Goal: Task Accomplishment & Management: Complete application form

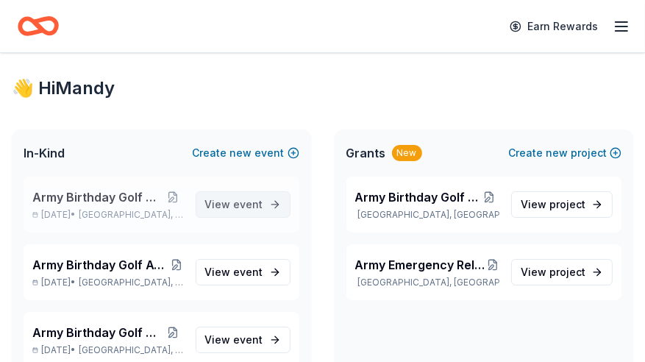
click at [207, 207] on span "View event" at bounding box center [234, 205] width 58 height 18
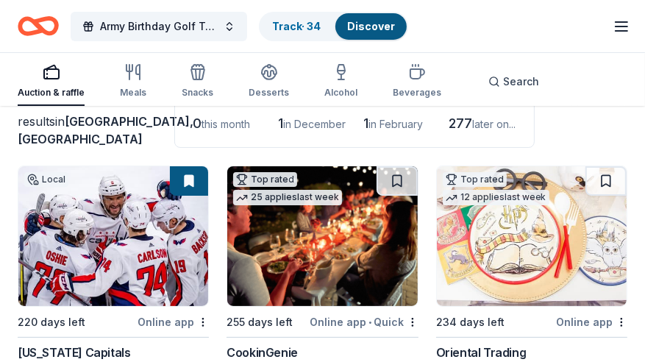
scroll to position [87, 0]
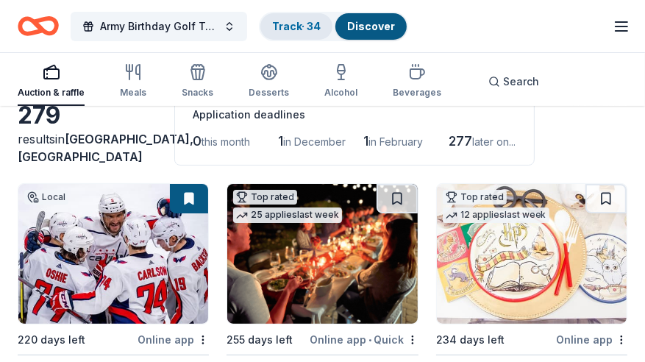
click at [282, 29] on link "Track · 34" at bounding box center [296, 26] width 49 height 12
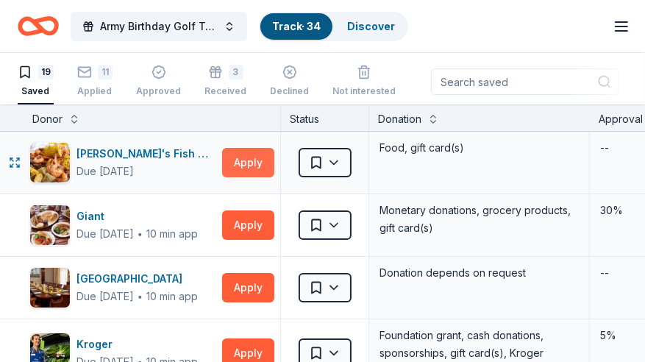
click at [251, 158] on button "Apply" at bounding box center [248, 162] width 52 height 29
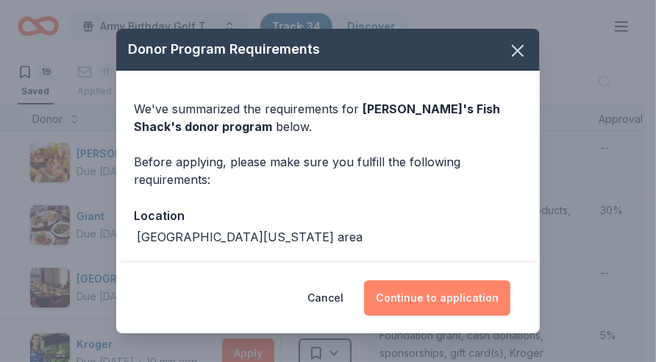
click at [459, 297] on button "Continue to application" at bounding box center [437, 297] width 146 height 35
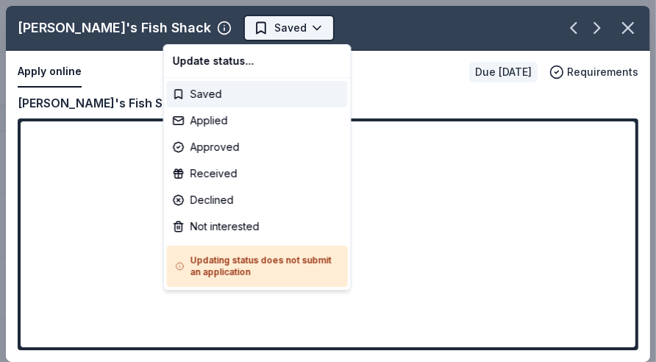
click at [235, 25] on html "Army Birthday Golf Tournament Track · 34 Discover Earn Rewards 19 Saved 11 Appl…" at bounding box center [328, 181] width 656 height 362
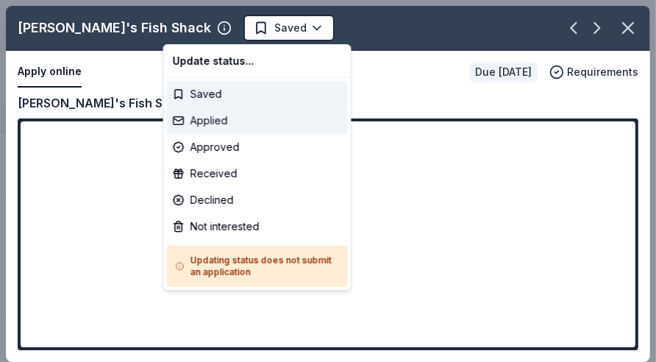
click at [206, 123] on div "Applied" at bounding box center [257, 120] width 181 height 26
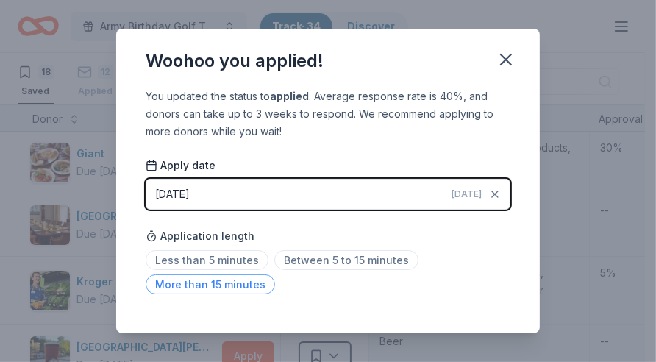
click at [237, 280] on span "More than 15 minutes" at bounding box center [210, 284] width 129 height 20
click at [508, 62] on icon "button" at bounding box center [506, 59] width 10 height 10
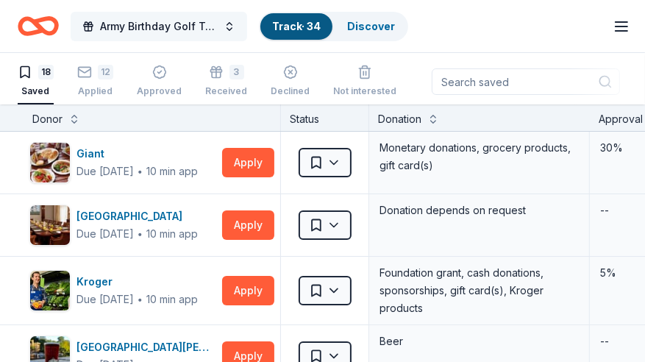
click at [198, 28] on span "Army Birthday Golf Tournament" at bounding box center [159, 27] width 118 height 18
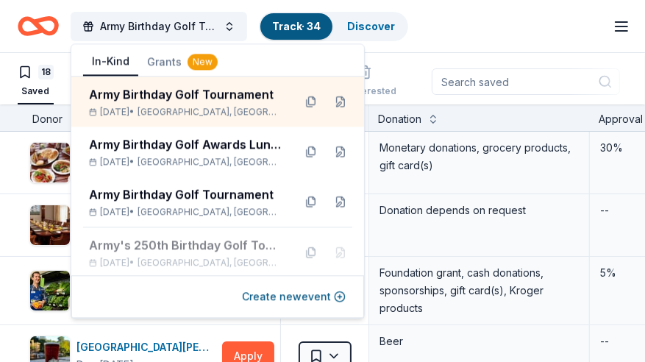
click at [60, 78] on div "18 Saved 12 Applied Approved 3 Received Declined Not interested" at bounding box center [207, 82] width 379 height 46
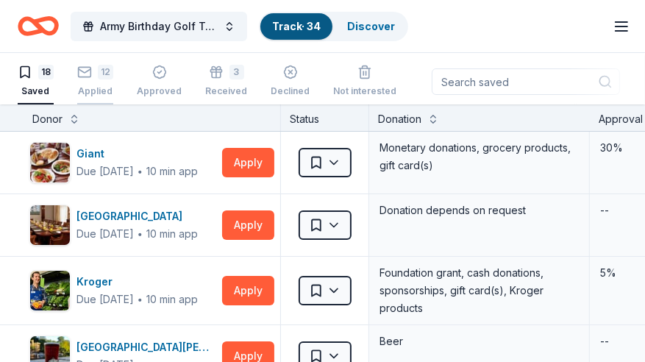
click at [91, 72] on div "12" at bounding box center [95, 72] width 36 height 15
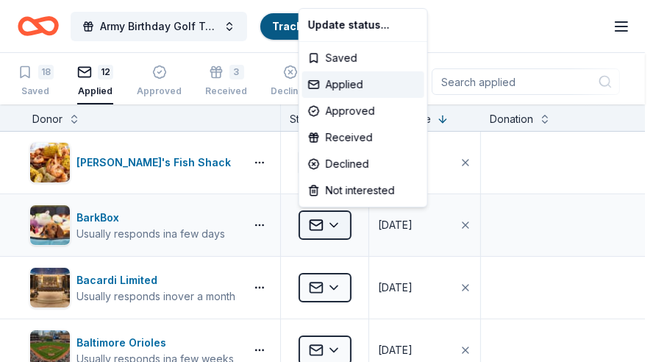
click at [337, 221] on html "Army Birthday Golf Tournament Track · 34 Discover Earn Rewards 18 Saved 12 Appl…" at bounding box center [328, 181] width 656 height 362
click at [338, 113] on div "Approved" at bounding box center [363, 111] width 122 height 26
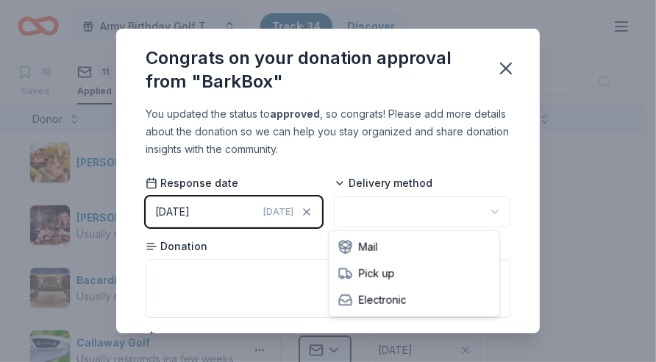
click at [486, 207] on html "Army Birthday Golf Tournament Track · 34 Discover Earn Rewards 18 Saved 11 Appl…" at bounding box center [328, 181] width 656 height 362
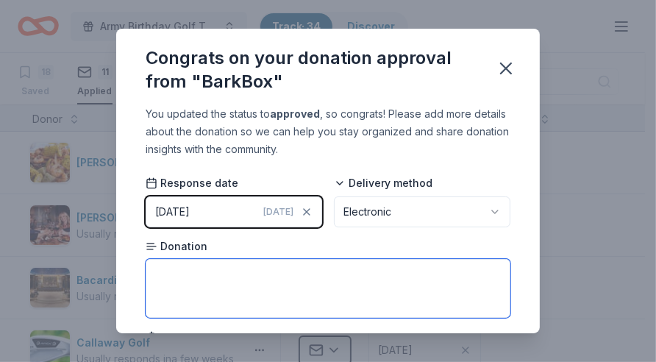
click at [223, 284] on textarea at bounding box center [328, 288] width 365 height 59
type textarea "$45 Gift Certificate"
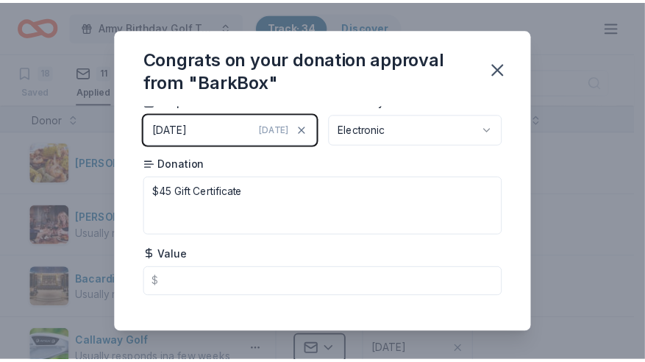
scroll to position [99, 0]
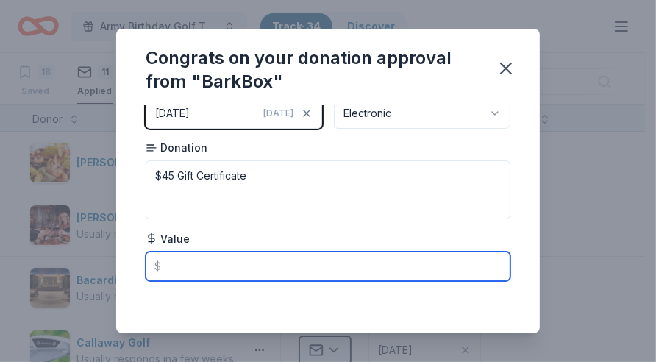
click at [176, 272] on input "text" at bounding box center [328, 265] width 365 height 29
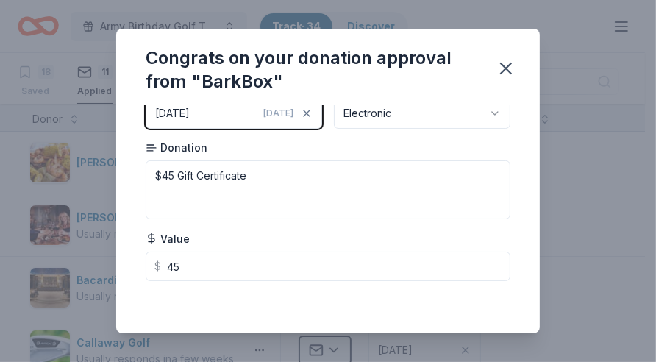
type input "45.00"
click at [504, 66] on icon "button" at bounding box center [506, 68] width 10 height 10
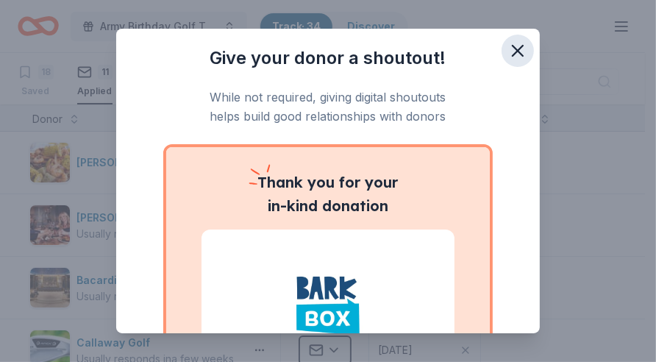
click at [512, 46] on icon "button" at bounding box center [517, 51] width 10 height 10
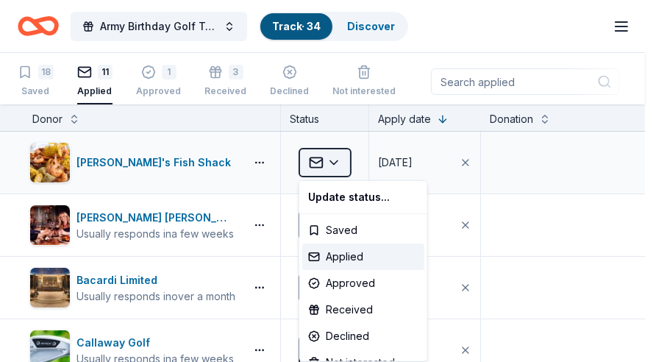
click at [333, 156] on html "Army Birthday Golf Tournament Track · 34 Discover Earn Rewards 18 Saved 11 Appl…" at bounding box center [328, 181] width 656 height 362
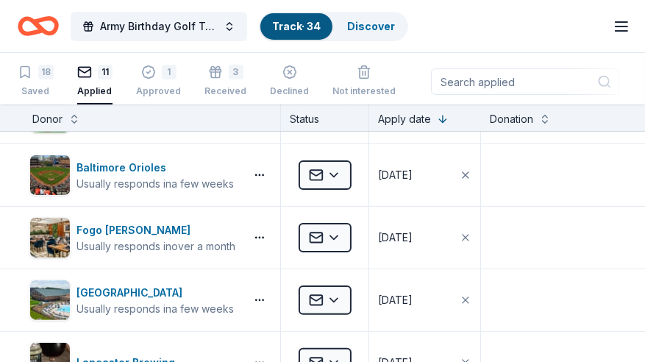
scroll to position [0, 0]
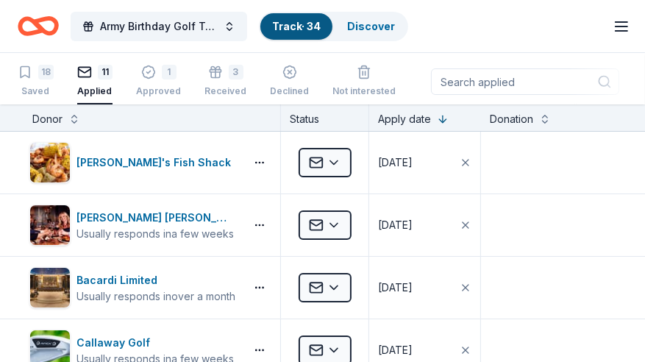
drag, startPoint x: 642, startPoint y: 154, endPoint x: 658, endPoint y: 137, distance: 23.4
click at [644, 137] on html "Army Birthday Golf Tournament Track · 34 Discover Earn Rewards 18 Saved 11 Appl…" at bounding box center [322, 181] width 645 height 362
click at [162, 80] on div "1 Approved" at bounding box center [158, 73] width 45 height 32
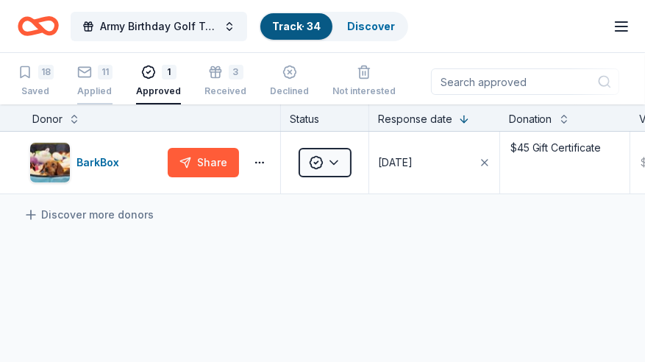
click at [98, 76] on div "11" at bounding box center [105, 72] width 15 height 15
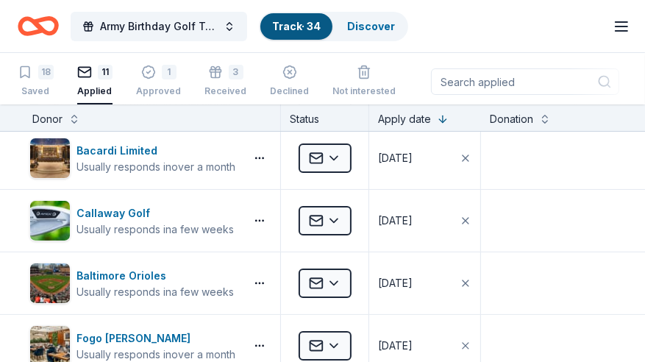
scroll to position [129, 0]
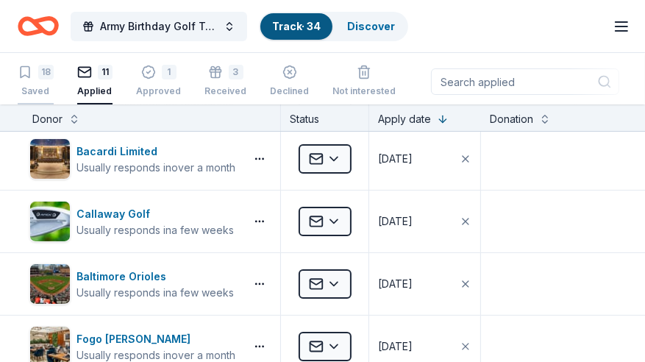
click at [35, 69] on div "18" at bounding box center [36, 72] width 36 height 15
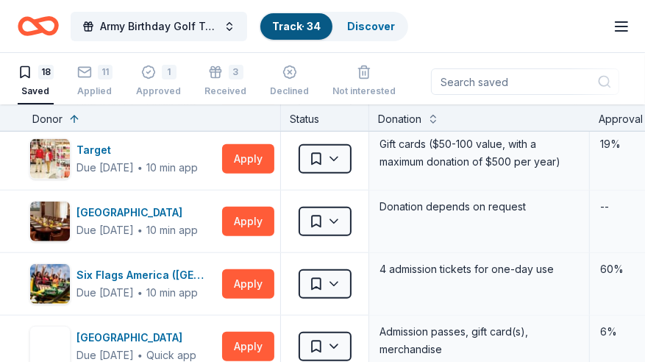
scroll to position [776, 0]
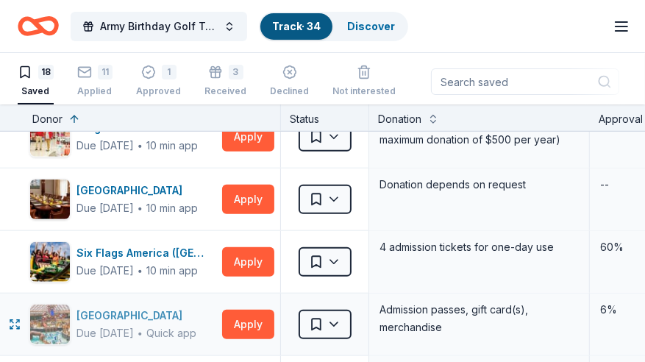
click at [158, 318] on div "[GEOGRAPHIC_DATA]" at bounding box center [136, 316] width 120 height 18
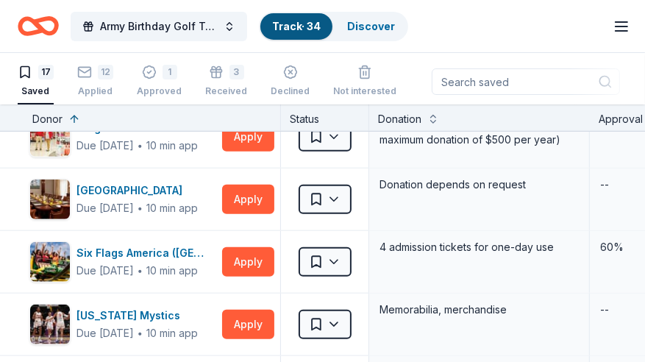
scroll to position [0, 0]
click at [96, 79] on div "12 Applied" at bounding box center [95, 81] width 36 height 32
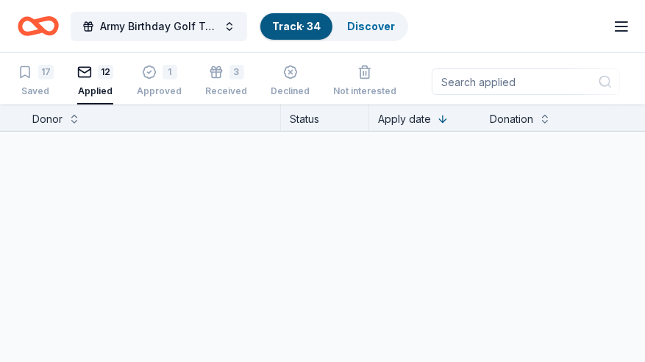
click at [108, 70] on div "12" at bounding box center [105, 72] width 15 height 15
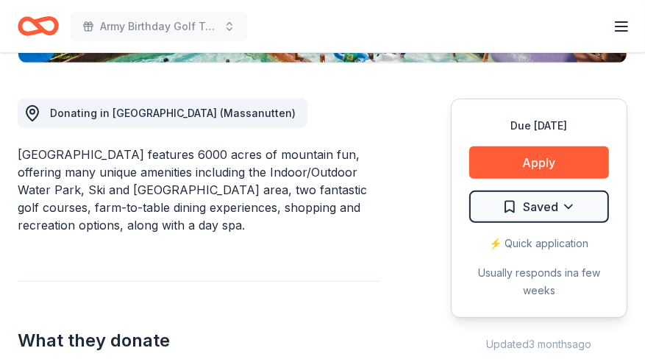
scroll to position [402, 0]
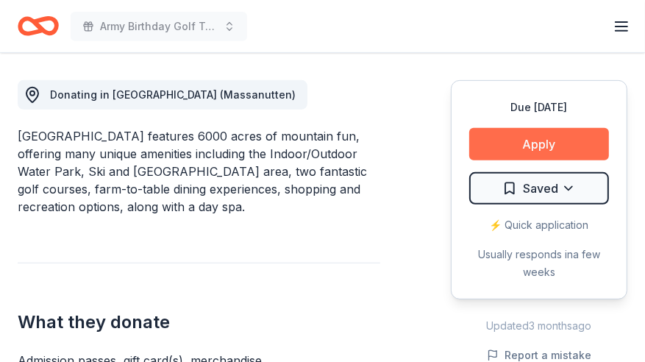
click at [544, 136] on button "Apply" at bounding box center [539, 144] width 140 height 32
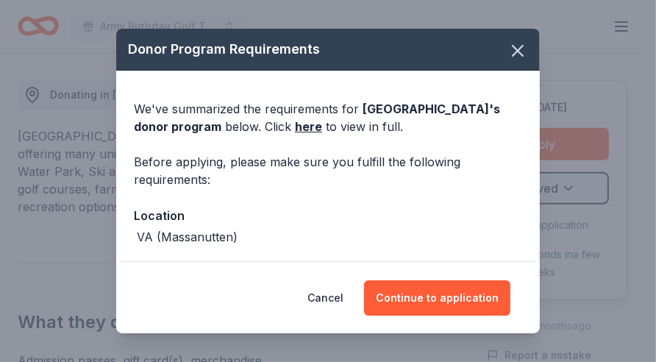
click at [590, 95] on div "Donor Program Requirements We've summarized the requirements for Massanutten Re…" at bounding box center [328, 181] width 656 height 362
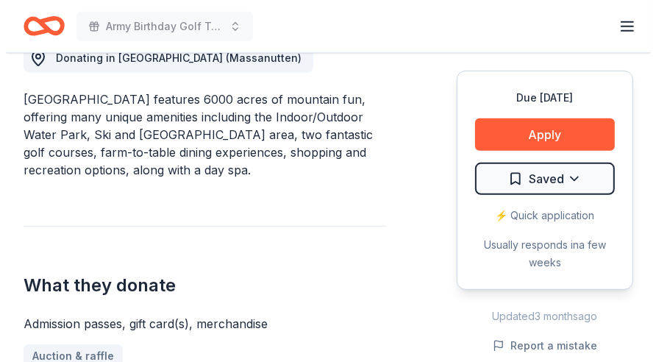
scroll to position [437, 0]
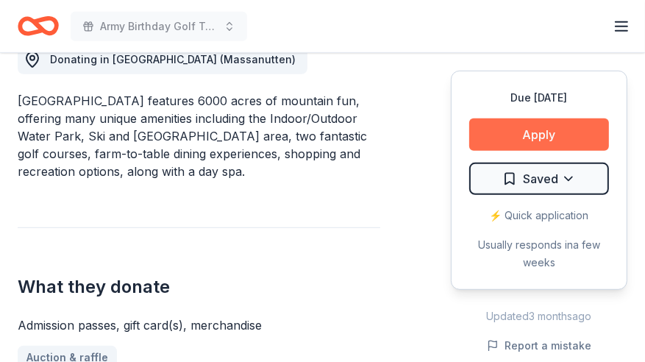
click at [537, 140] on button "Apply" at bounding box center [539, 134] width 140 height 32
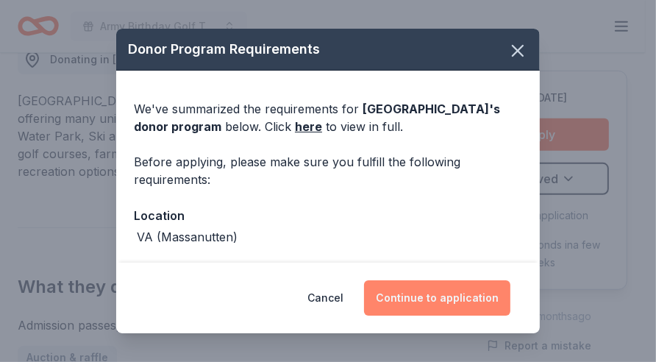
click at [450, 302] on button "Continue to application" at bounding box center [437, 297] width 146 height 35
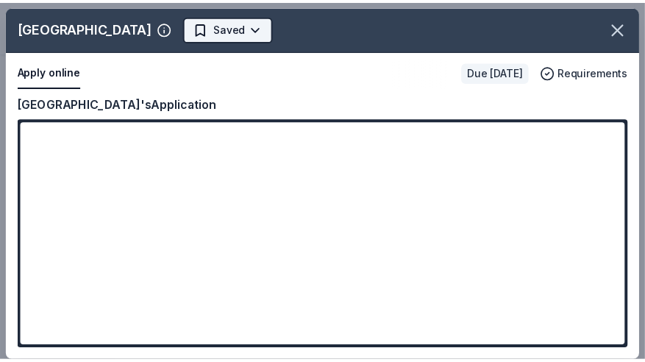
scroll to position [0, 0]
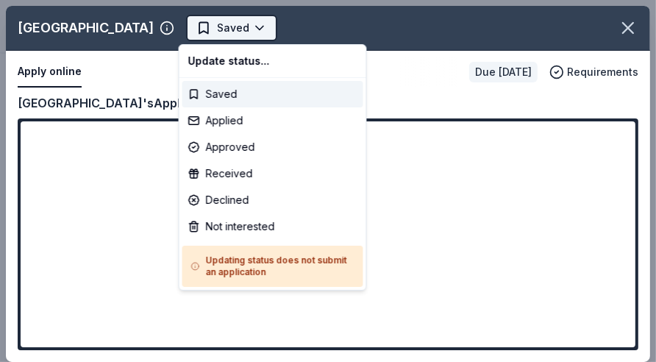
click at [250, 23] on html "Army Birthday Golf Tournament Saved Apply Due [DATE] Share [GEOGRAPHIC_DATA] Ne…" at bounding box center [328, 181] width 656 height 362
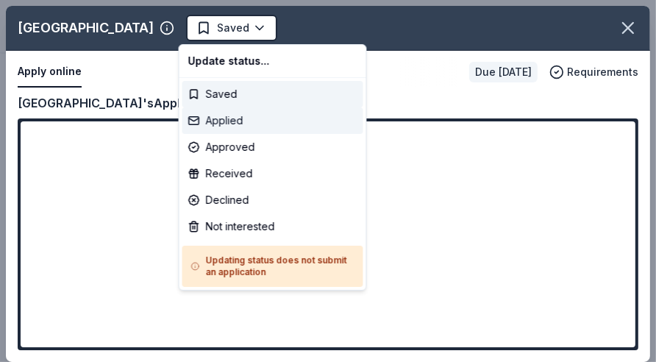
click at [215, 122] on div "Applied" at bounding box center [272, 120] width 181 height 26
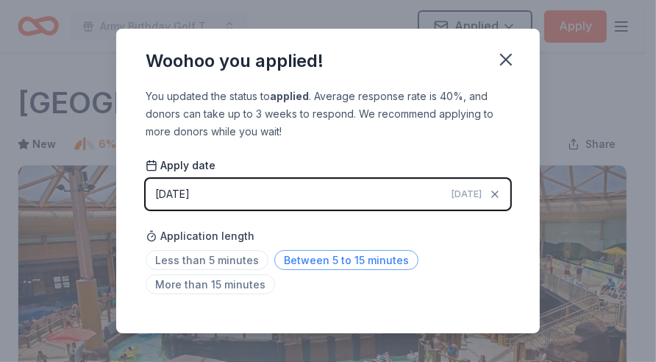
click at [358, 257] on span "Between 5 to 15 minutes" at bounding box center [346, 260] width 144 height 20
click at [505, 60] on icon "button" at bounding box center [506, 59] width 10 height 10
